Goal: Task Accomplishment & Management: Use online tool/utility

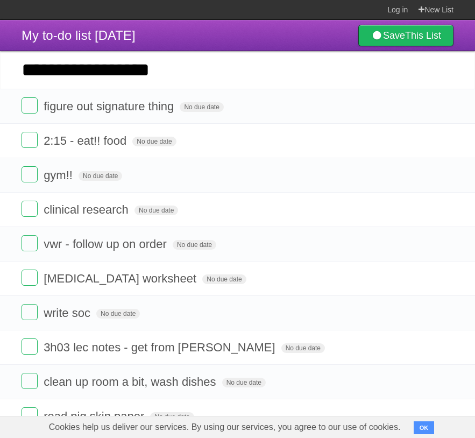
type input "**********"
click input "*********" at bounding box center [0, 0] width 0 height 0
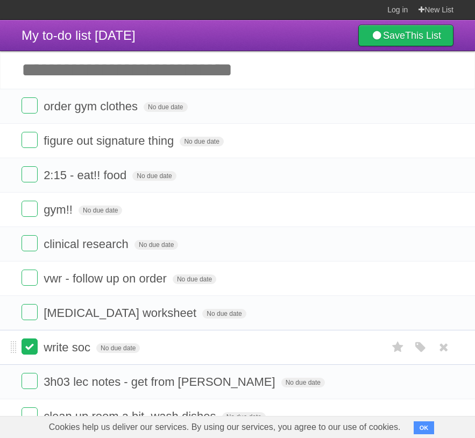
click at [34, 352] on label at bounding box center [30, 346] width 16 height 16
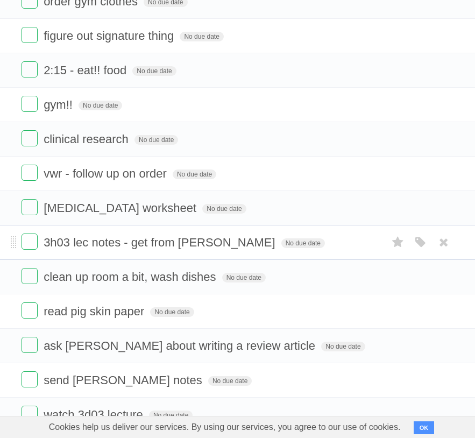
scroll to position [122, 0]
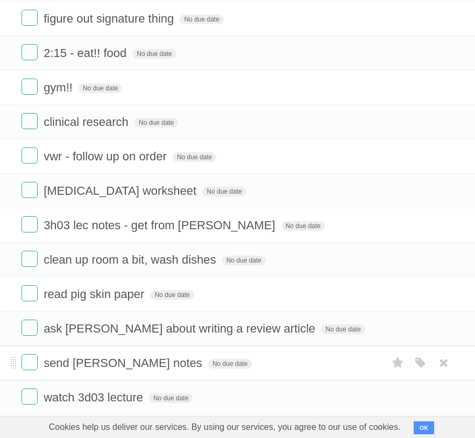
click at [141, 370] on span "send laura lec notes" at bounding box center [124, 362] width 161 height 13
click at [150, 371] on input "**********" at bounding box center [103, 364] width 119 height 14
type input "**********"
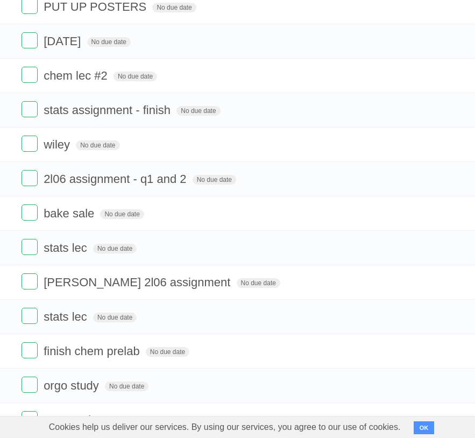
scroll to position [1979, 0]
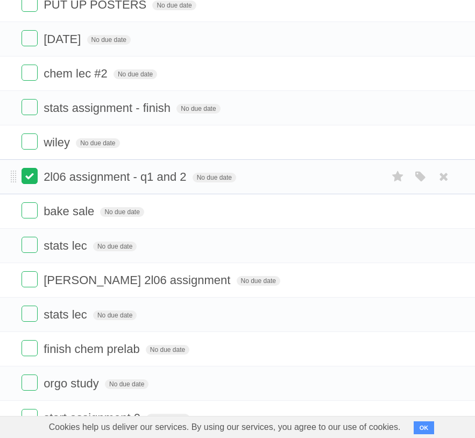
click at [31, 184] on label at bounding box center [30, 176] width 16 height 16
click at [29, 150] on label at bounding box center [30, 141] width 16 height 16
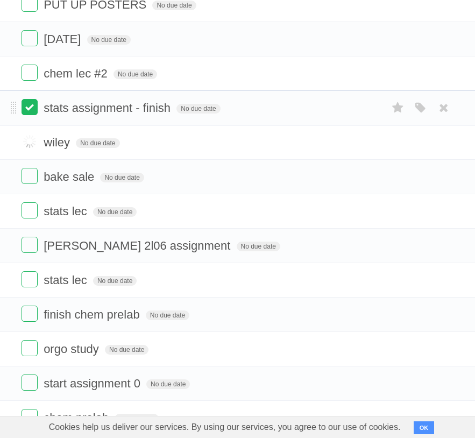
click at [27, 115] on label at bounding box center [30, 107] width 16 height 16
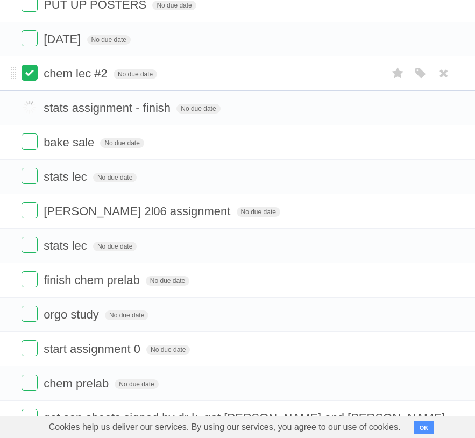
click at [31, 81] on label at bounding box center [30, 73] width 16 height 16
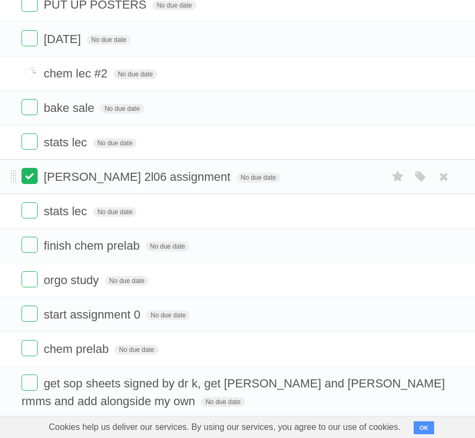
click at [29, 184] on label at bounding box center [30, 176] width 16 height 16
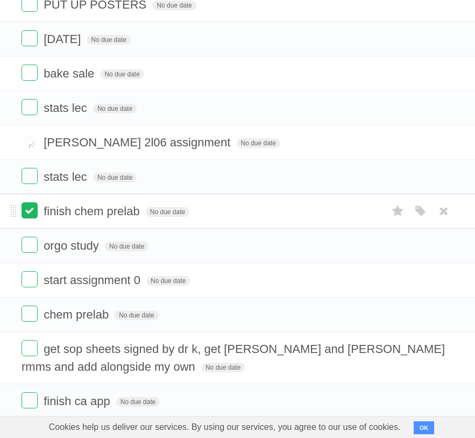
click at [30, 218] on label at bounding box center [30, 210] width 16 height 16
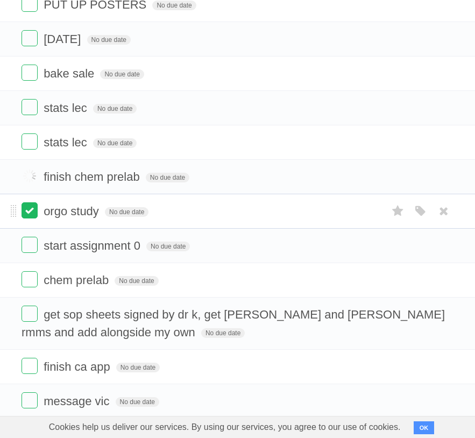
click at [32, 218] on label at bounding box center [30, 210] width 16 height 16
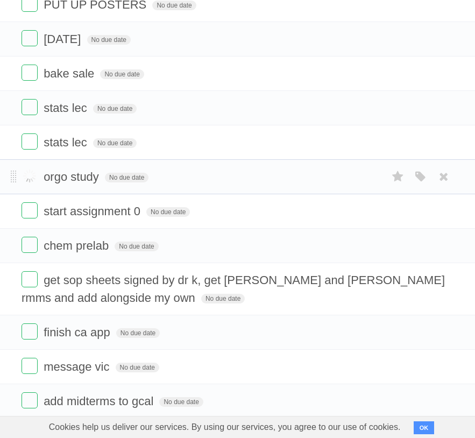
click at [32, 218] on label at bounding box center [30, 210] width 16 height 16
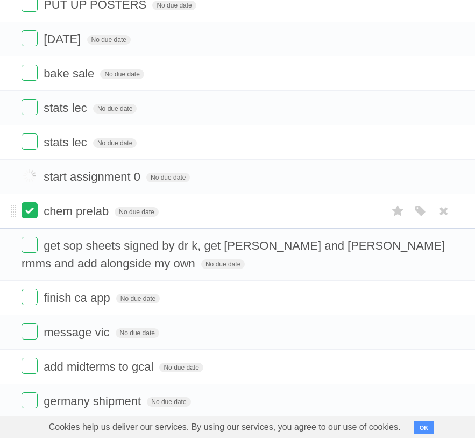
click at [32, 218] on label at bounding box center [30, 210] width 16 height 16
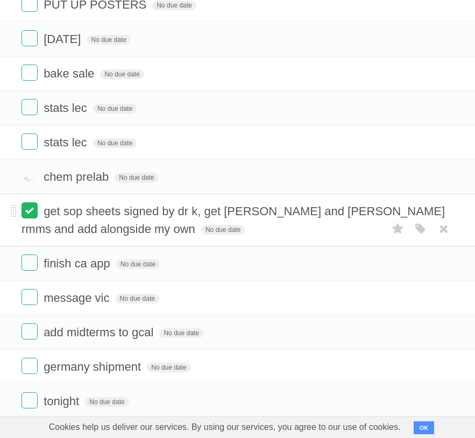
click at [33, 218] on label at bounding box center [30, 210] width 16 height 16
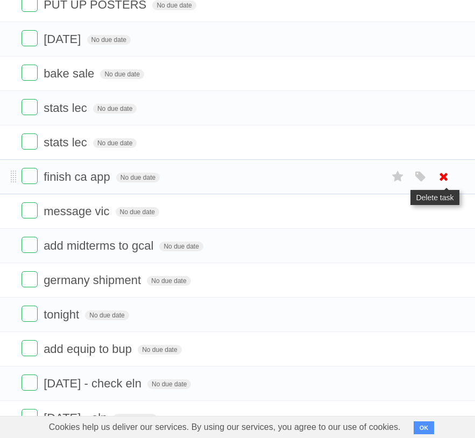
click at [447, 186] on icon at bounding box center [443, 177] width 15 height 18
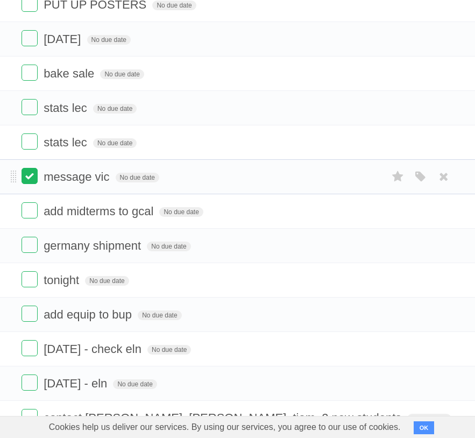
click at [29, 184] on label at bounding box center [30, 176] width 16 height 16
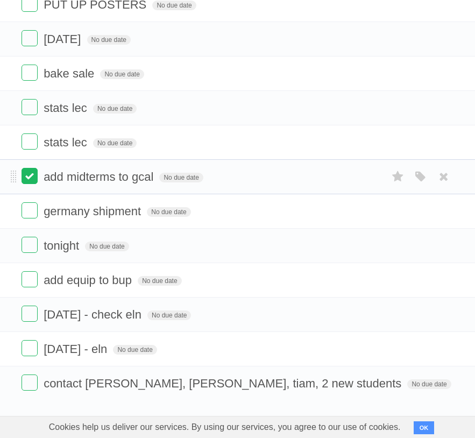
click at [29, 184] on label at bounding box center [30, 176] width 16 height 16
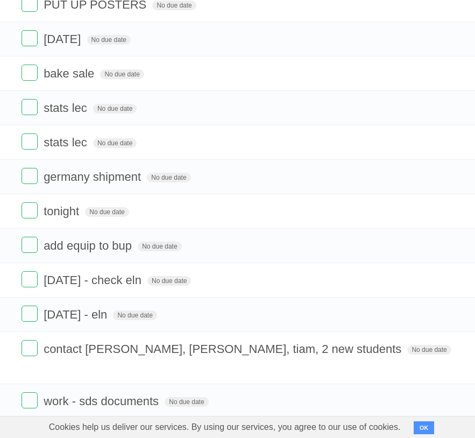
click at [29, 184] on label at bounding box center [30, 176] width 16 height 16
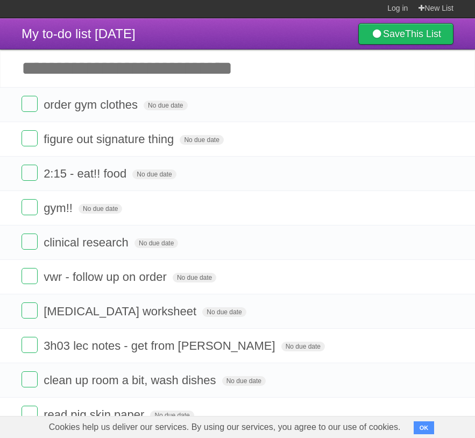
scroll to position [0, 0]
